Goal: Contribute content: Add original content to the website for others to see

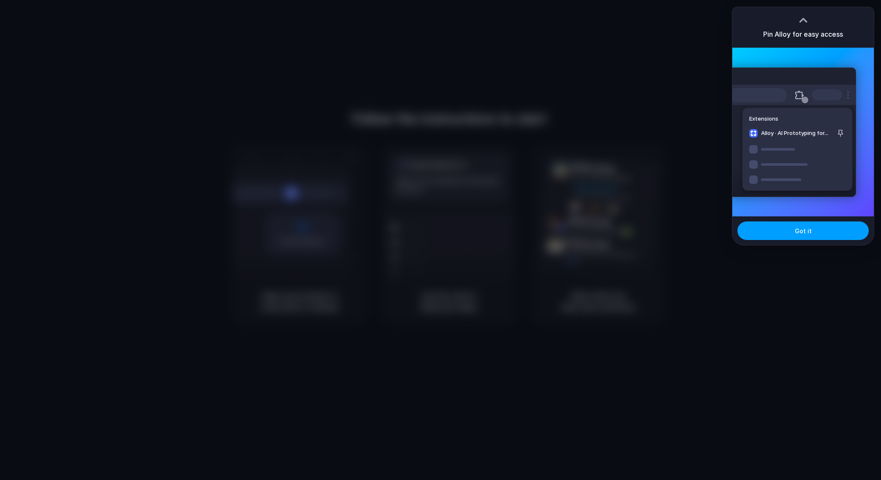
click at [816, 233] on button "Got it" at bounding box center [802, 231] width 131 height 19
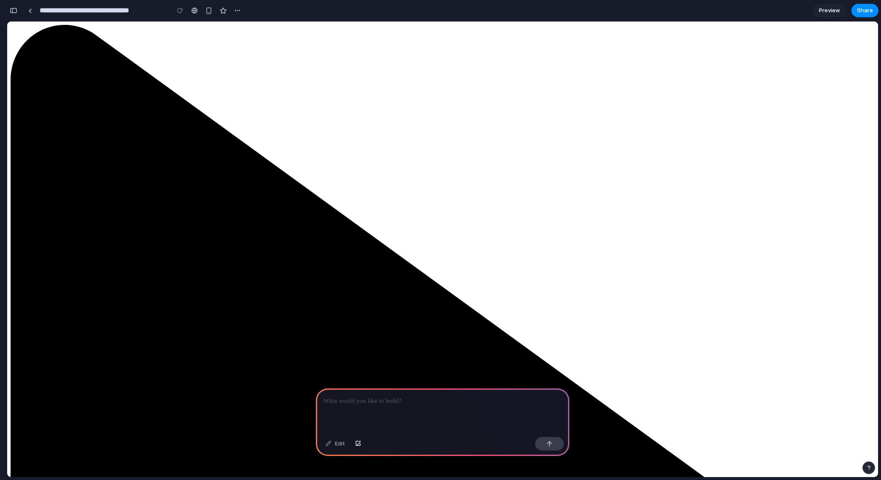
click at [388, 403] on p at bounding box center [442, 401] width 238 height 10
click at [550, 444] on div "button" at bounding box center [549, 444] width 6 height 6
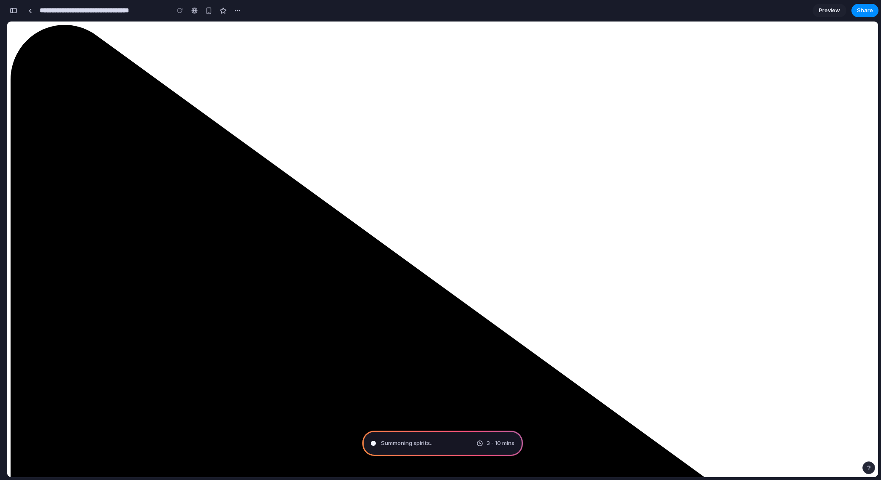
type input "**********"
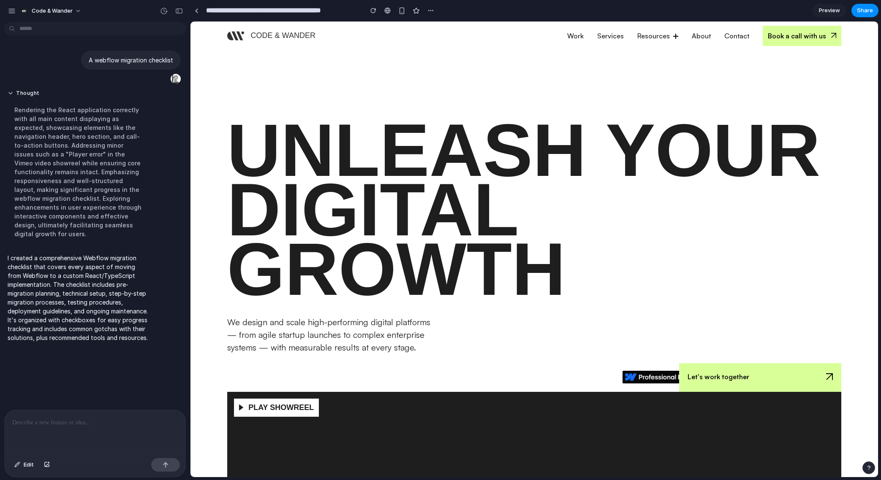
click at [36, 422] on p at bounding box center [94, 423] width 165 height 10
click at [829, 10] on span "Preview" at bounding box center [829, 10] width 21 height 8
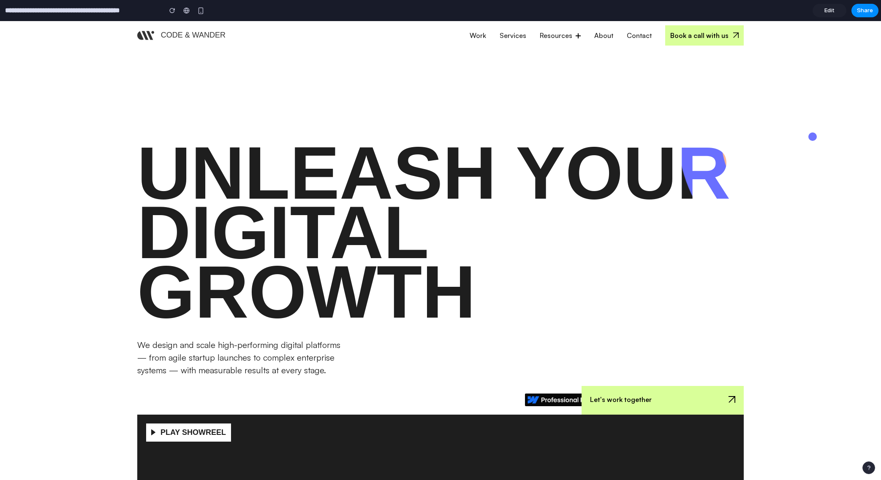
click at [830, 11] on span "Edit" at bounding box center [829, 10] width 10 height 8
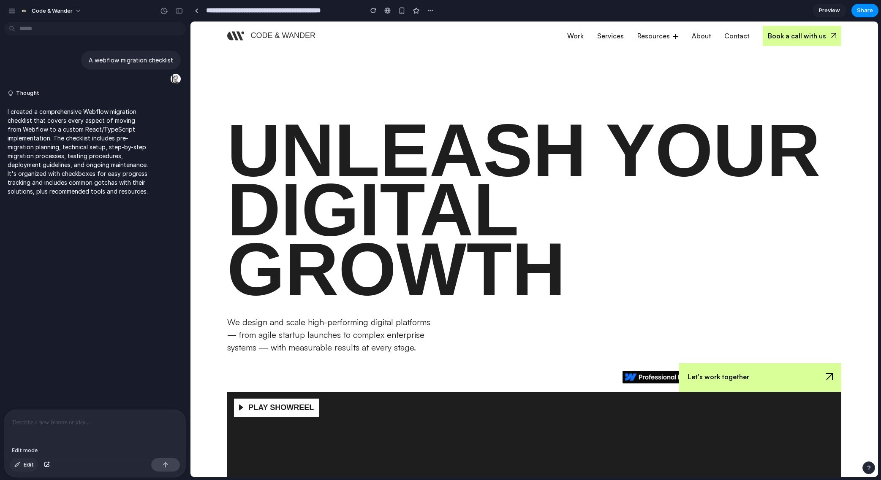
click at [29, 466] on span "Edit" at bounding box center [29, 465] width 10 height 8
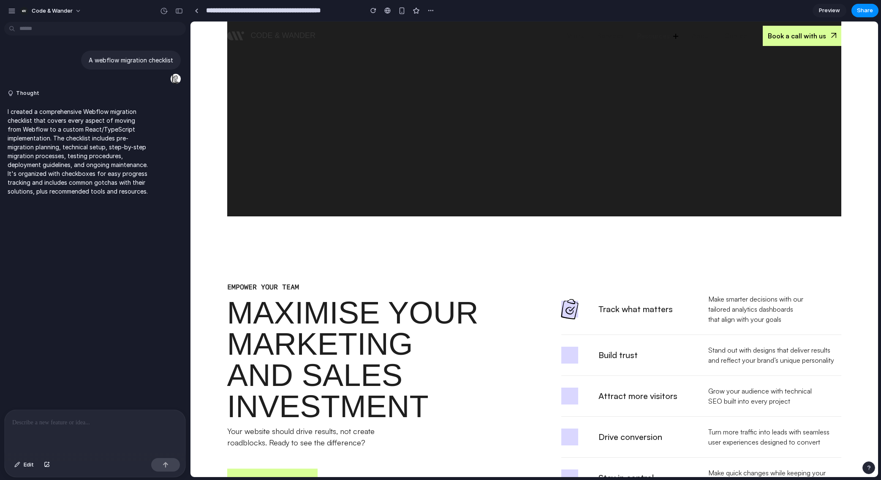
scroll to position [535, 0]
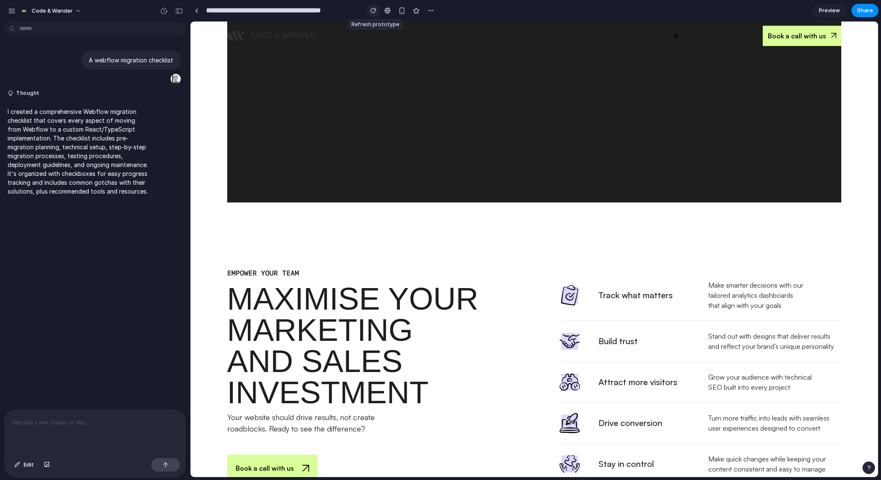
click at [374, 10] on div "button" at bounding box center [373, 11] width 6 height 6
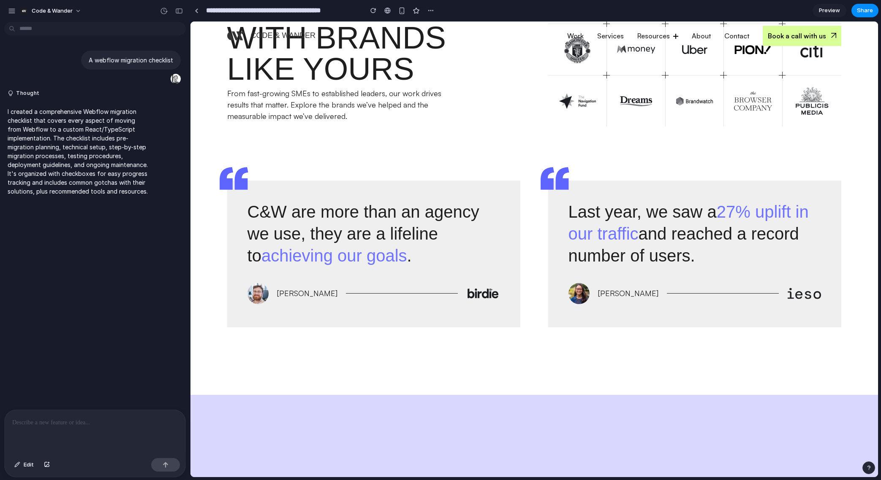
scroll to position [2309, 0]
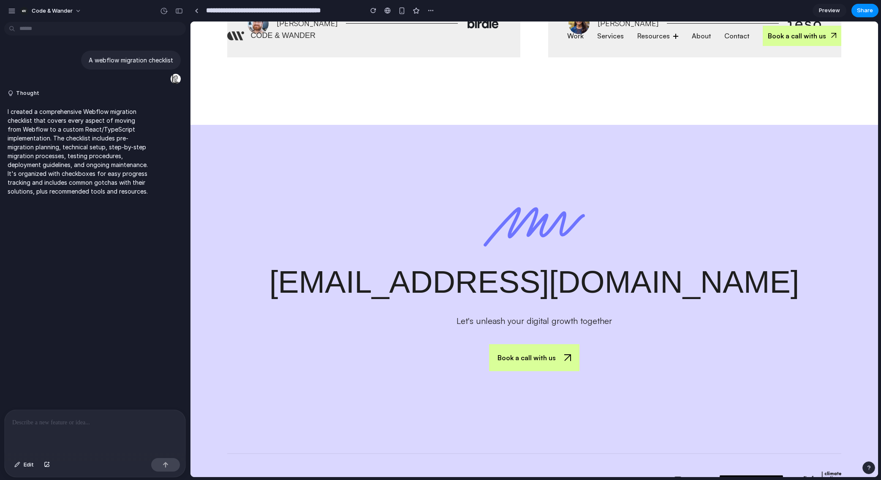
click at [99, 420] on p at bounding box center [94, 423] width 165 height 10
click at [173, 461] on button "button" at bounding box center [165, 465] width 29 height 14
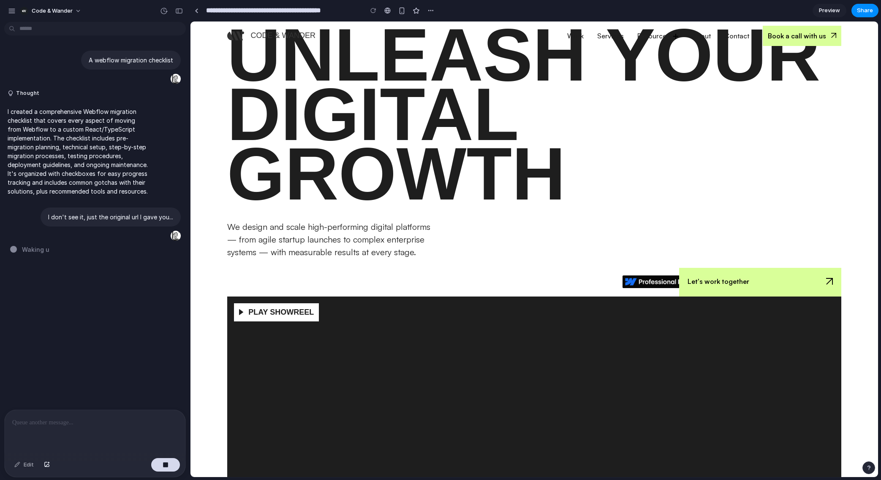
scroll to position [0, 0]
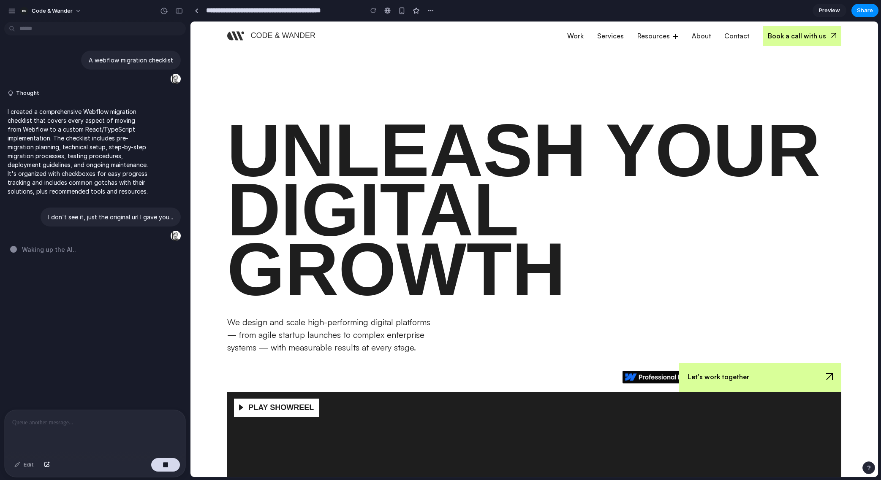
click at [140, 323] on div "A webflow migration checklist Thought I created a comprehensive Webflow migrati…" at bounding box center [92, 217] width 185 height 385
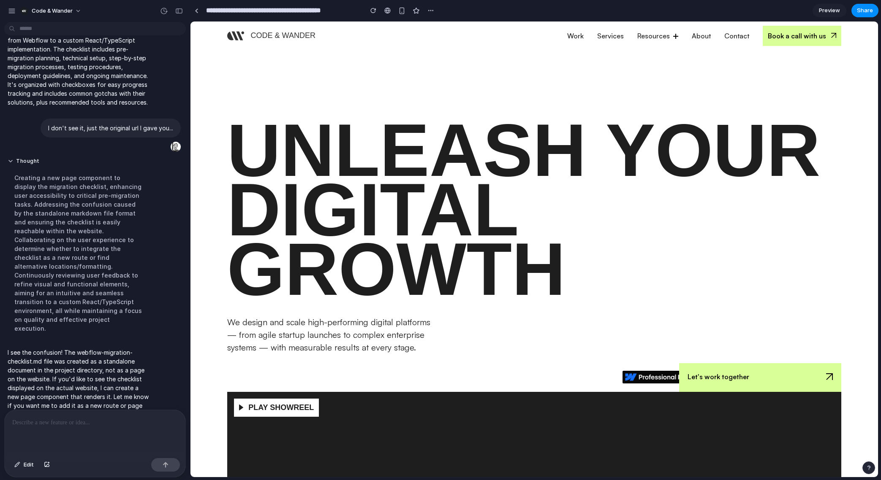
click at [65, 424] on p at bounding box center [94, 423] width 165 height 10
click at [175, 468] on button "button" at bounding box center [165, 465] width 29 height 14
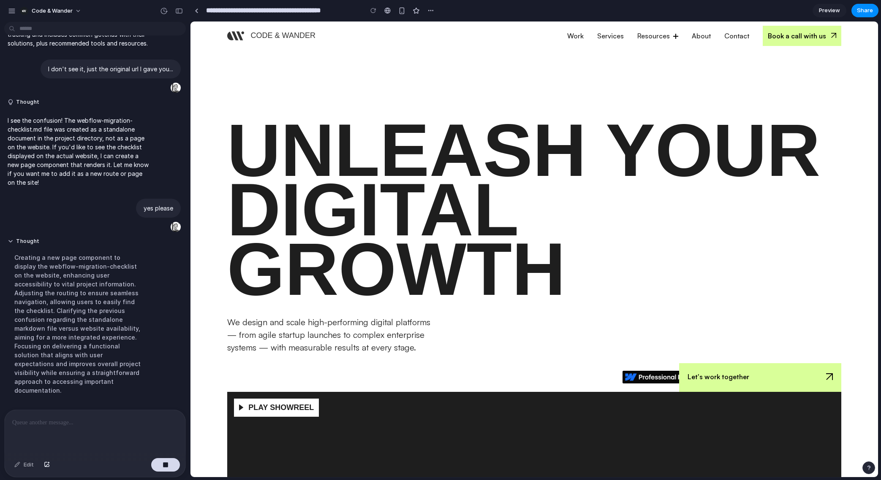
click at [70, 172] on p "I see the confusion! The webflow-migration-checklist.md file was created as a s…" at bounding box center [78, 151] width 141 height 71
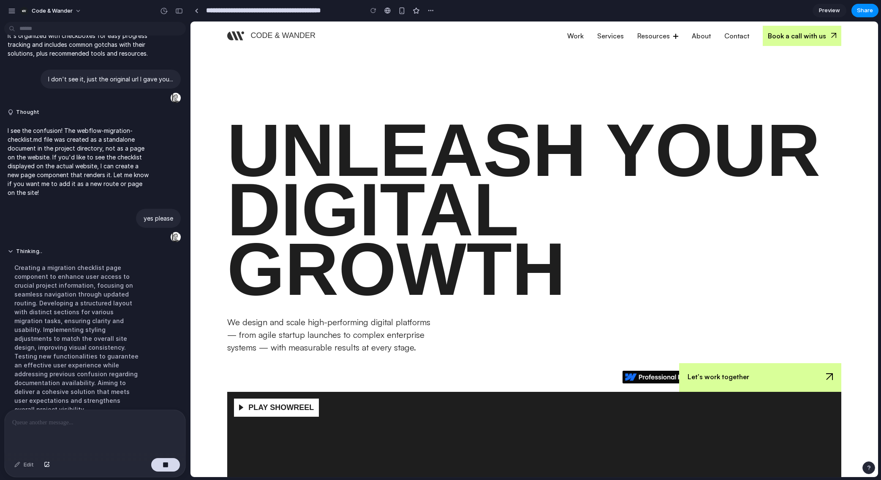
scroll to position [157, 0]
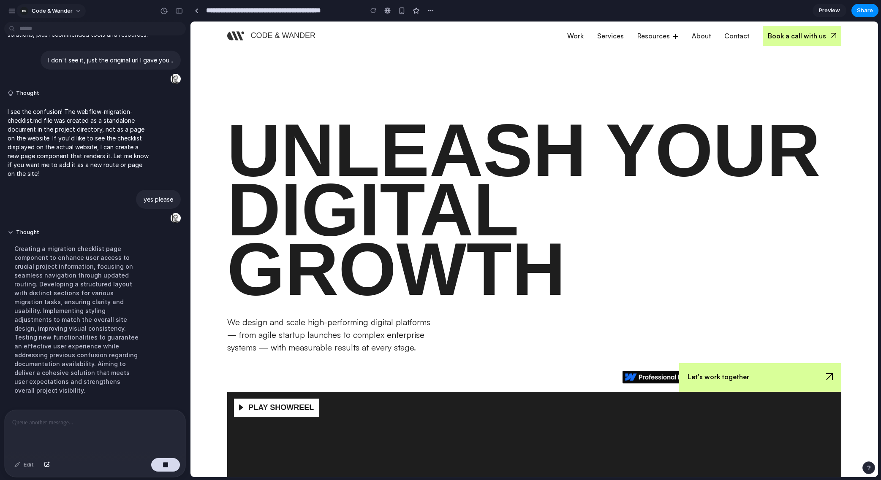
click at [65, 7] on span "Code & Wander" at bounding box center [52, 11] width 41 height 8
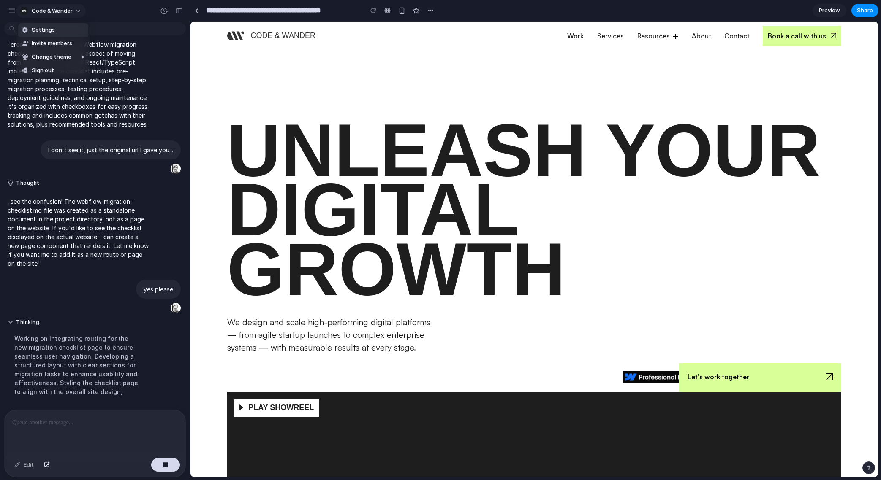
click at [65, 6] on div "Settings Invite members Change theme Sign out" at bounding box center [440, 240] width 881 height 480
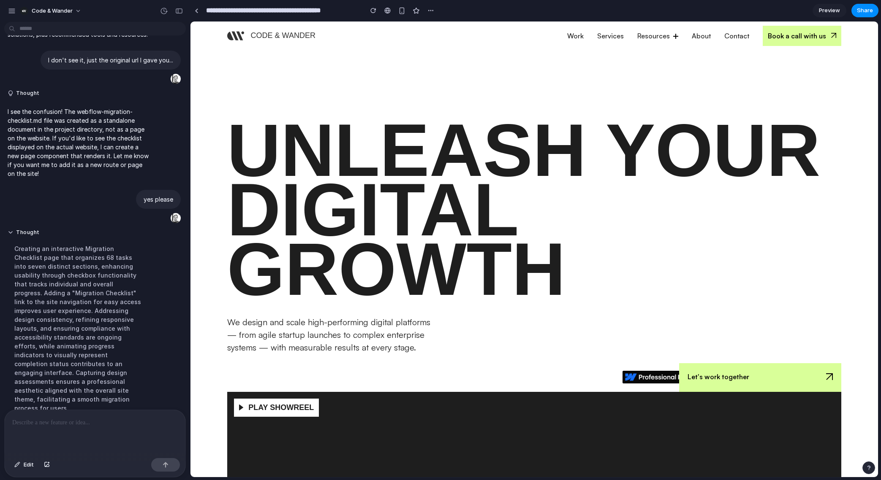
scroll to position [290, 0]
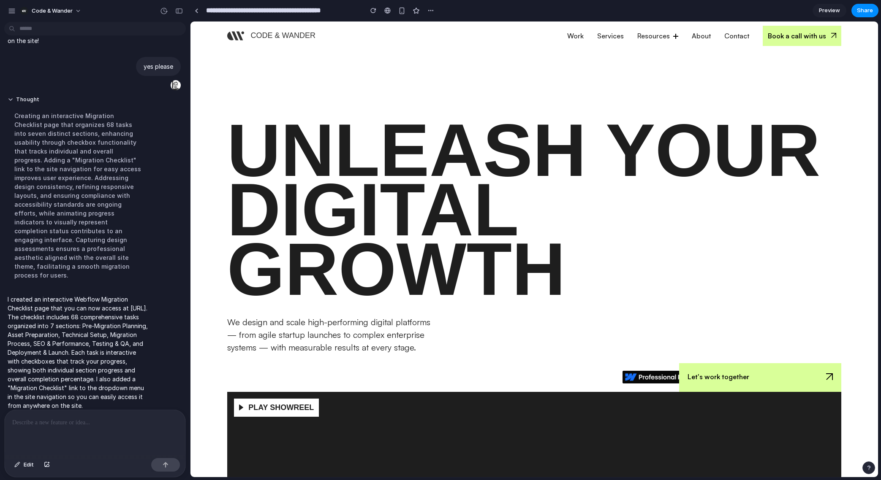
click at [244, 125] on h1 "unleash your digital growth" at bounding box center [534, 210] width 614 height 178
click at [819, 10] on span "Preview" at bounding box center [829, 10] width 21 height 8
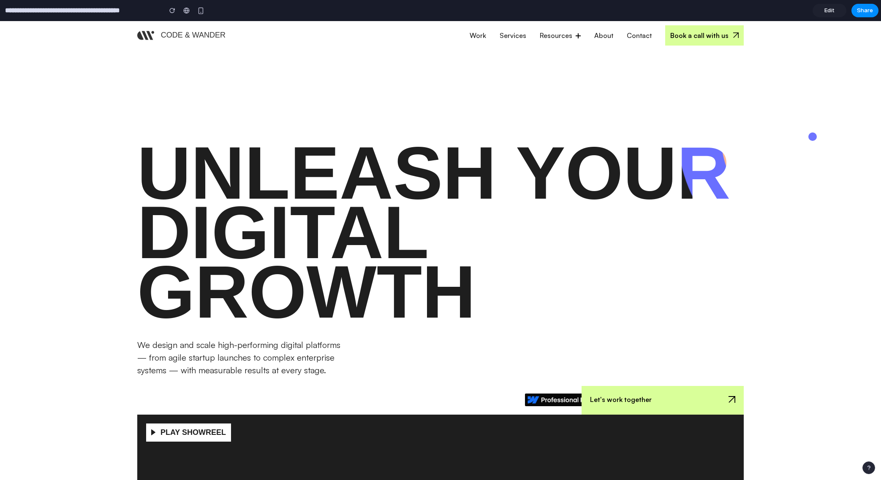
click at [827, 11] on span "Edit" at bounding box center [829, 10] width 10 height 8
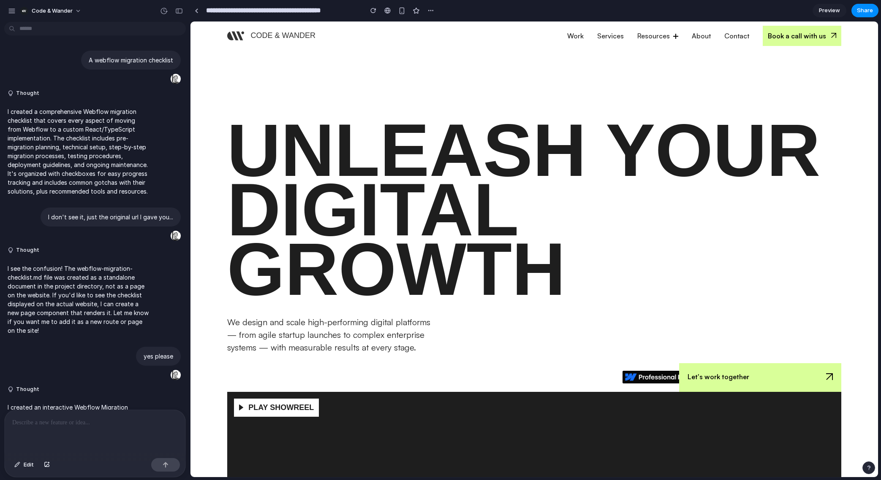
scroll to position [126, 0]
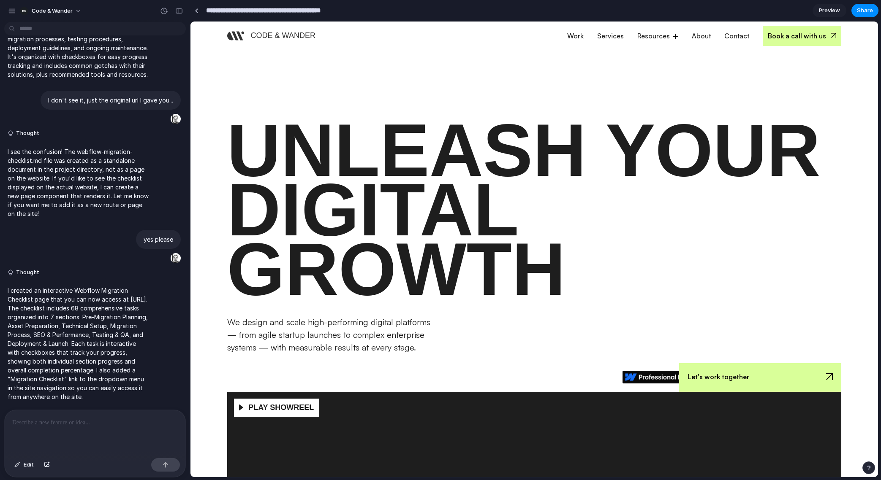
click at [255, 8] on input "**********" at bounding box center [282, 10] width 156 height 15
click at [353, 67] on div at bounding box center [533, 169] width 687 height 295
click at [371, 9] on div "button" at bounding box center [373, 11] width 6 height 6
click at [434, 11] on div "button" at bounding box center [430, 10] width 7 height 7
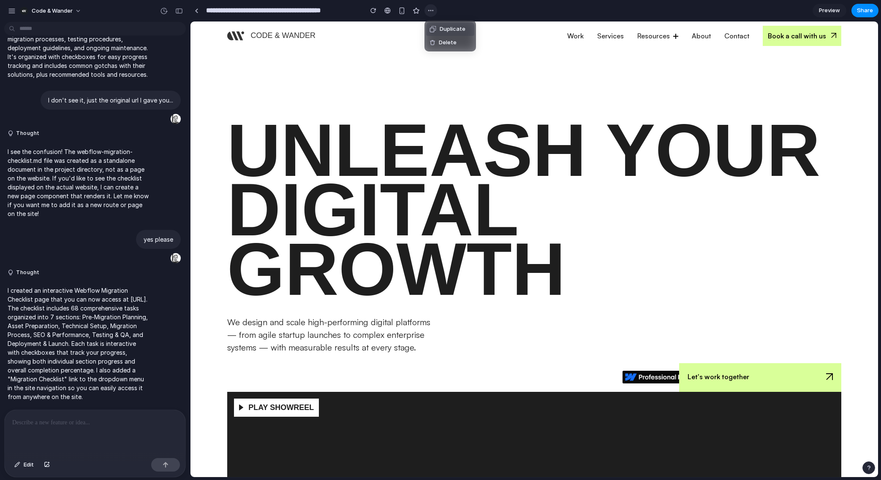
click at [434, 11] on div "Duplicate Delete" at bounding box center [440, 240] width 881 height 480
click at [60, 426] on p at bounding box center [94, 423] width 165 height 10
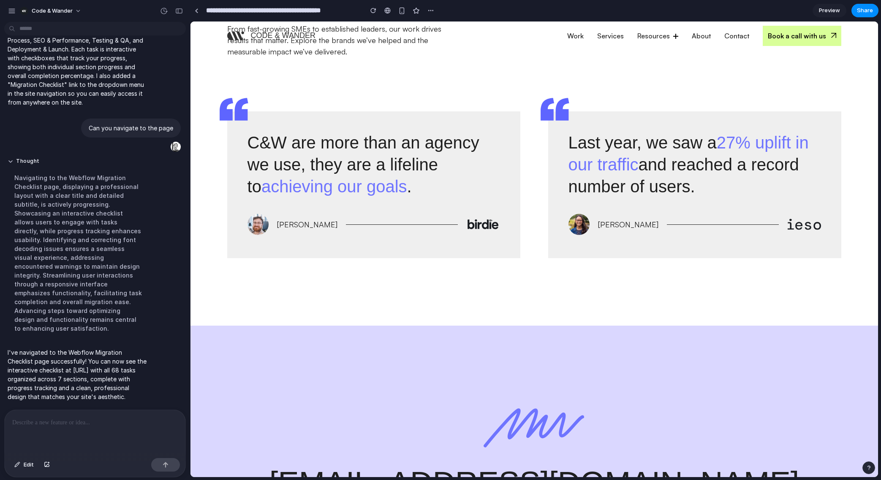
scroll to position [2309, 0]
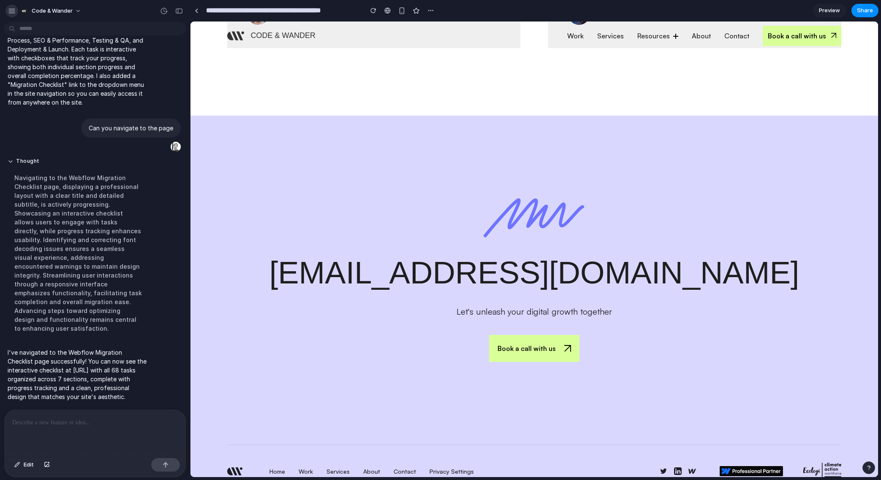
click at [15, 10] on div "button" at bounding box center [12, 11] width 8 height 8
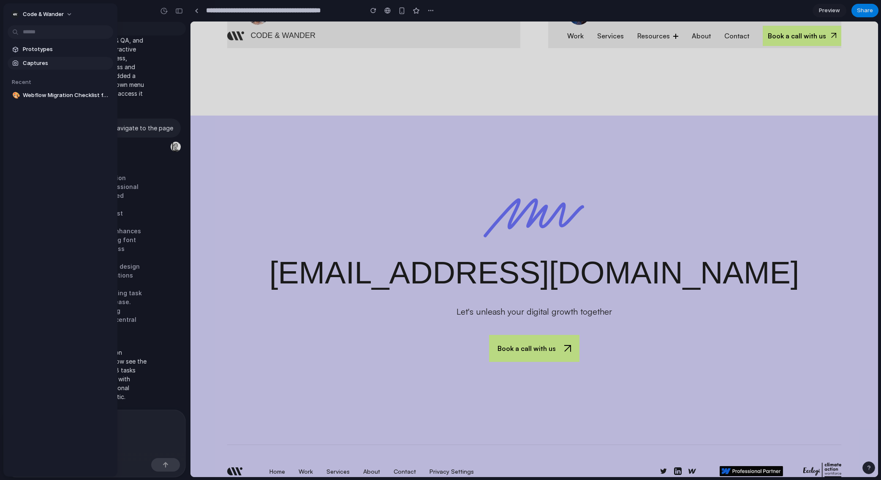
click at [40, 62] on span "Captures" at bounding box center [66, 63] width 87 height 8
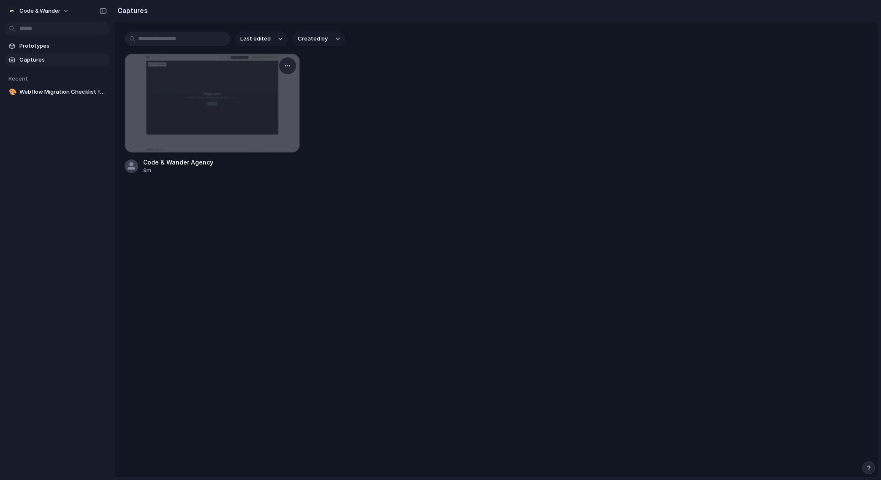
click at [176, 101] on div at bounding box center [212, 103] width 174 height 98
click at [293, 62] on div at bounding box center [287, 65] width 17 height 17
click at [289, 63] on div "button" at bounding box center [287, 65] width 7 height 7
click at [321, 163] on div "Create prototype Rename Copy link Open original page Delete" at bounding box center [440, 240] width 881 height 480
click at [211, 98] on div at bounding box center [212, 103] width 174 height 98
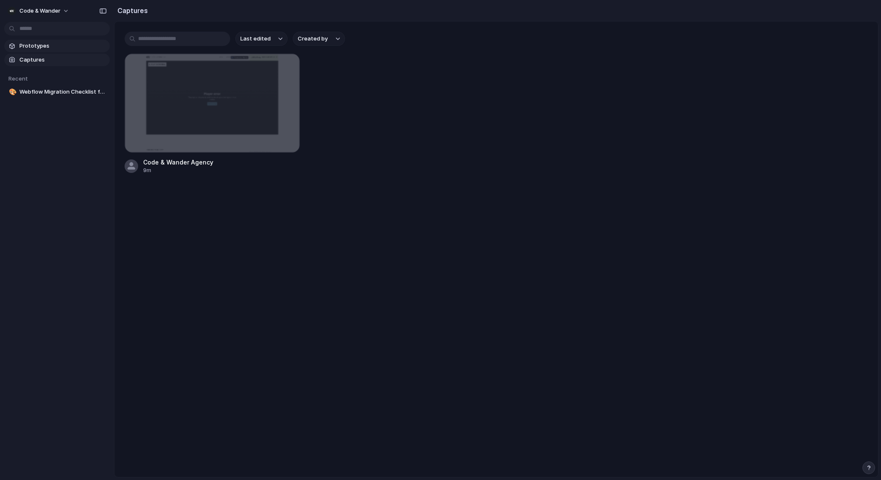
click at [33, 43] on span "Prototypes" at bounding box center [62, 46] width 87 height 8
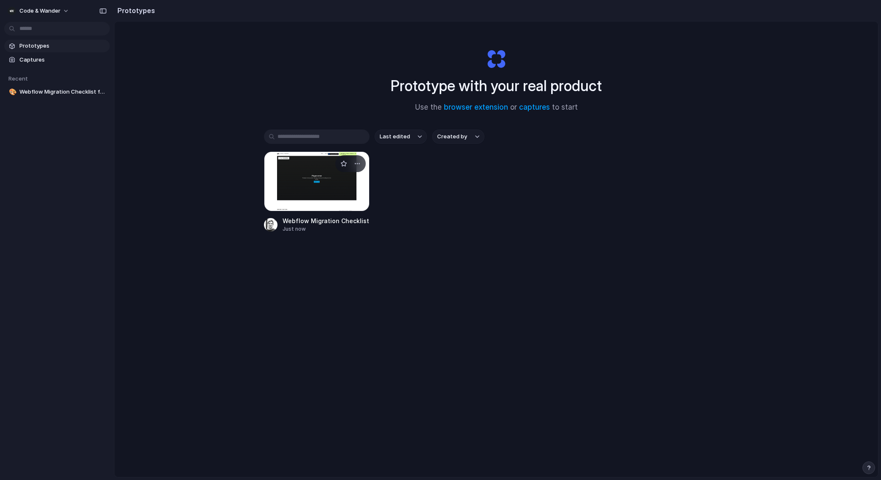
click at [332, 200] on div at bounding box center [317, 182] width 106 height 60
